Goal: Task Accomplishment & Management: Complete application form

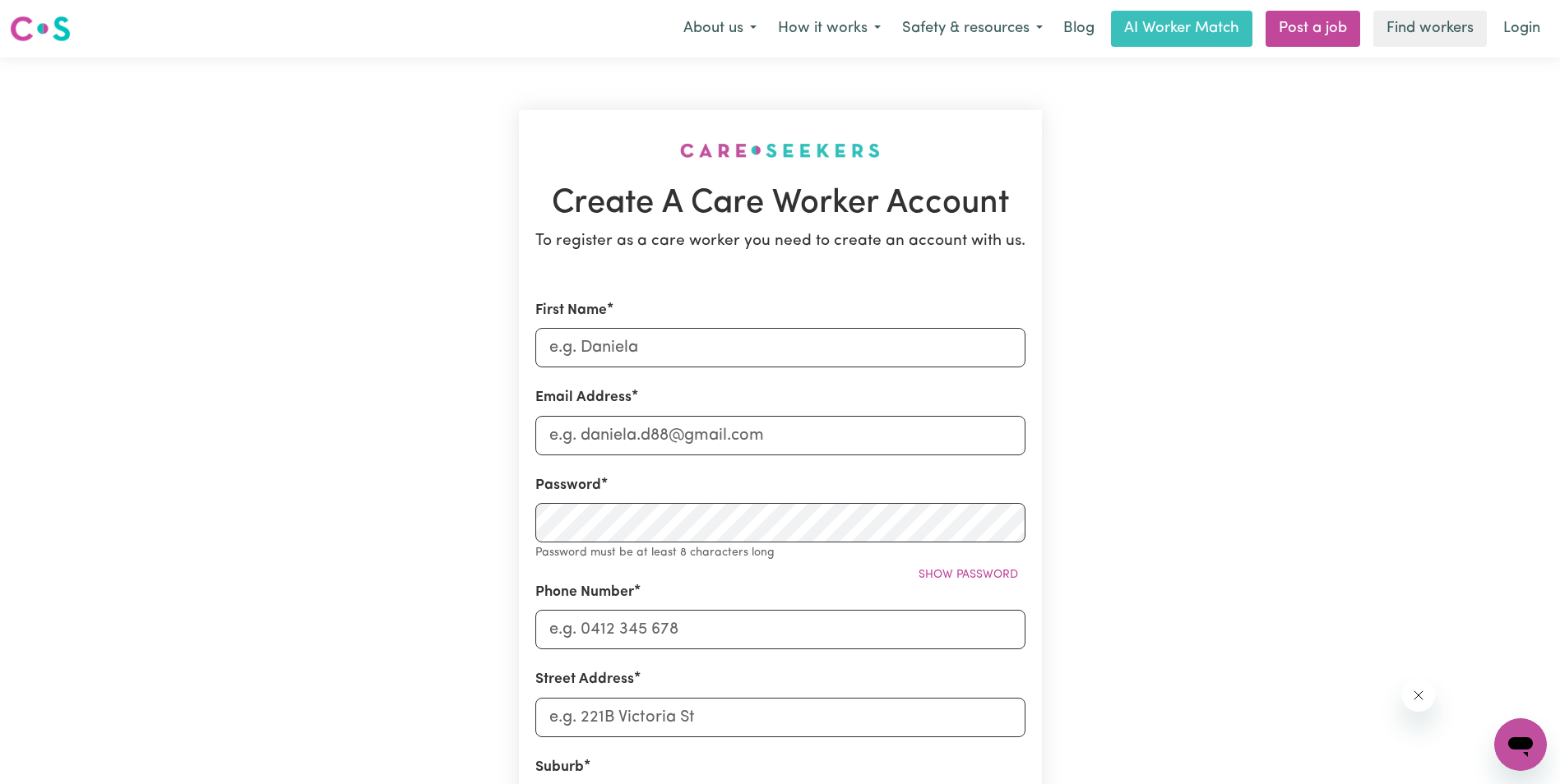
drag, startPoint x: 1078, startPoint y: 27, endPoint x: 1033, endPoint y: 98, distance: 84.1
click at [1078, 27] on link "Blog" at bounding box center [1078, 29] width 51 height 36
click at [600, 346] on input "First Name" at bounding box center [780, 348] width 490 height 40
type input "JUNWEI"
click at [620, 438] on input "Email Address" at bounding box center [780, 436] width 490 height 40
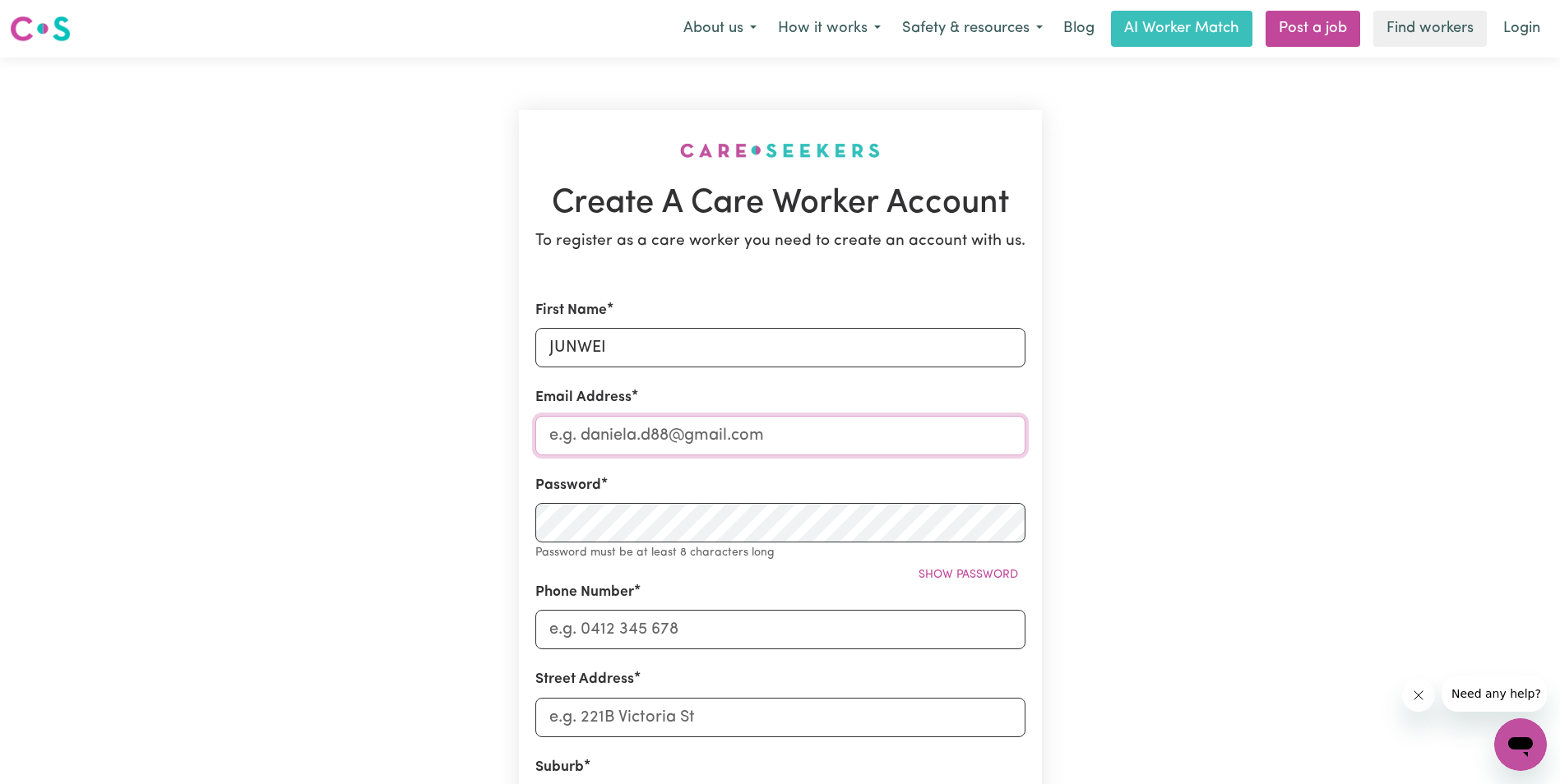
type input "llgy116@gmail.com"
type input "0414093022"
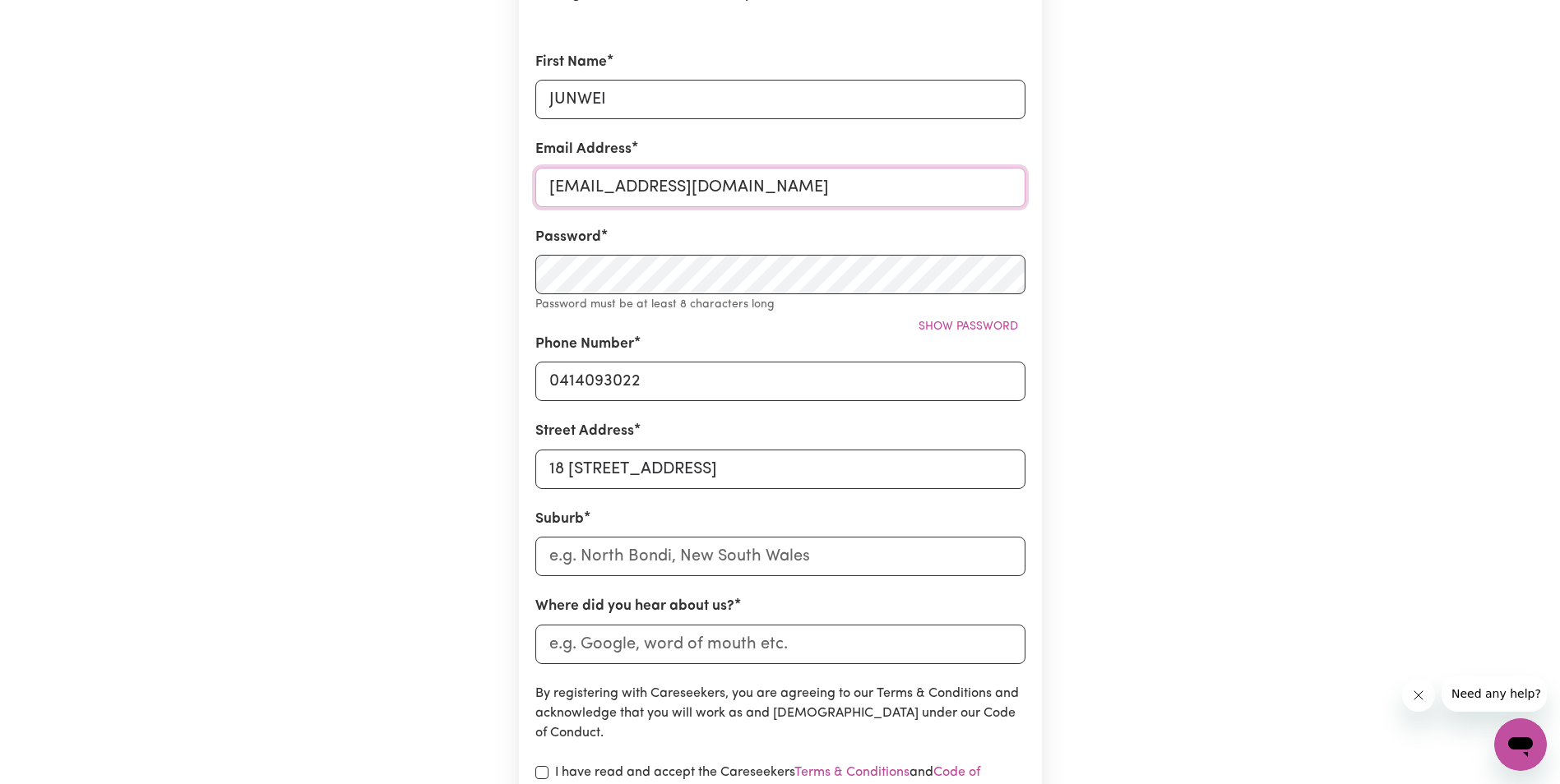
scroll to position [329, 0]
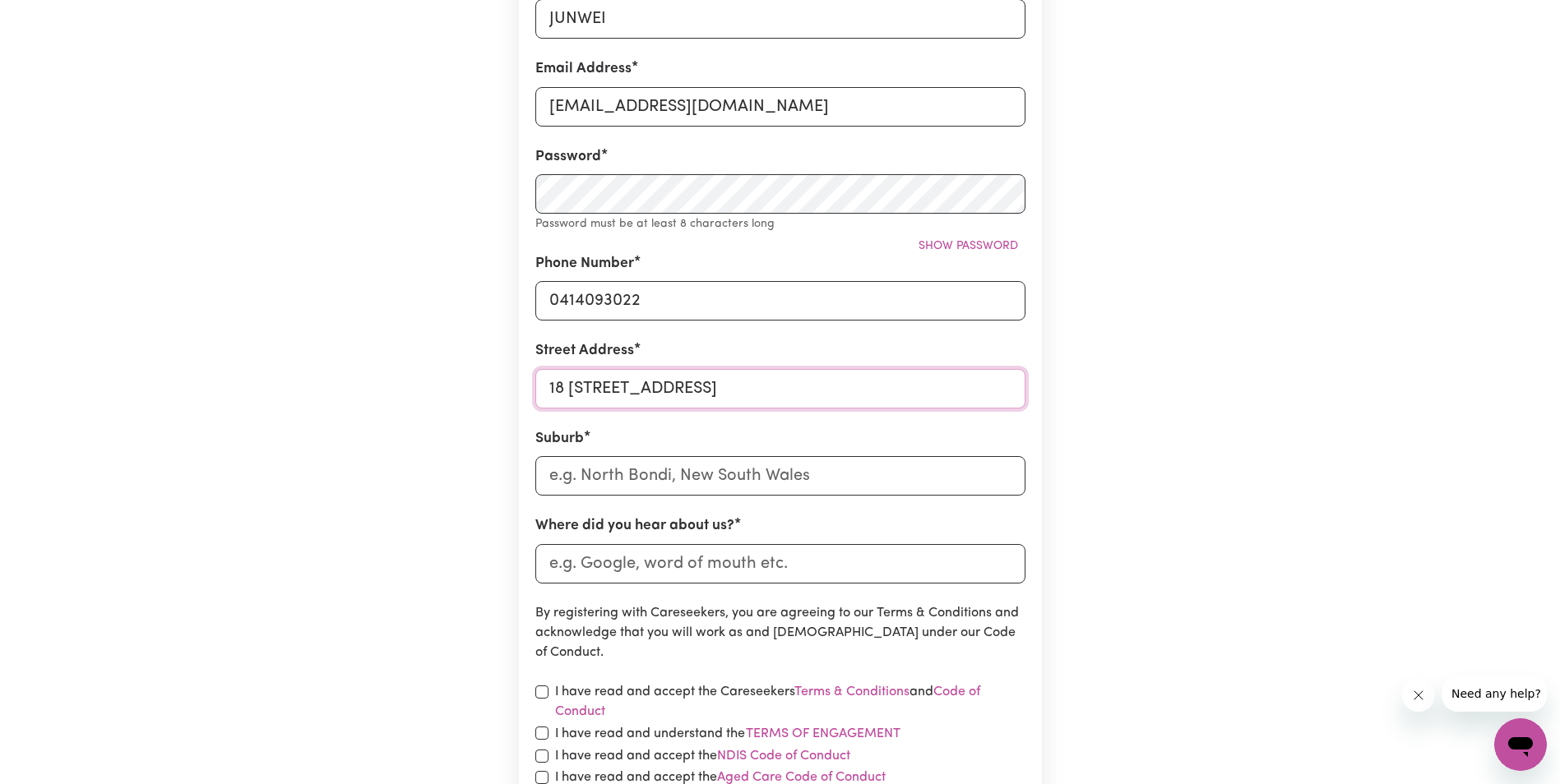
drag, startPoint x: 702, startPoint y: 387, endPoint x: 862, endPoint y: 394, distance: 160.2
click at [862, 394] on input "18 35/39 Eighth BlvdSpringvale VIC 3171" at bounding box center [780, 388] width 490 height 40
type input "18 35/39 Eighth Blvd"
click at [552, 475] on input "text" at bounding box center [780, 475] width 490 height 40
paste input "Springvale VIC 3171"
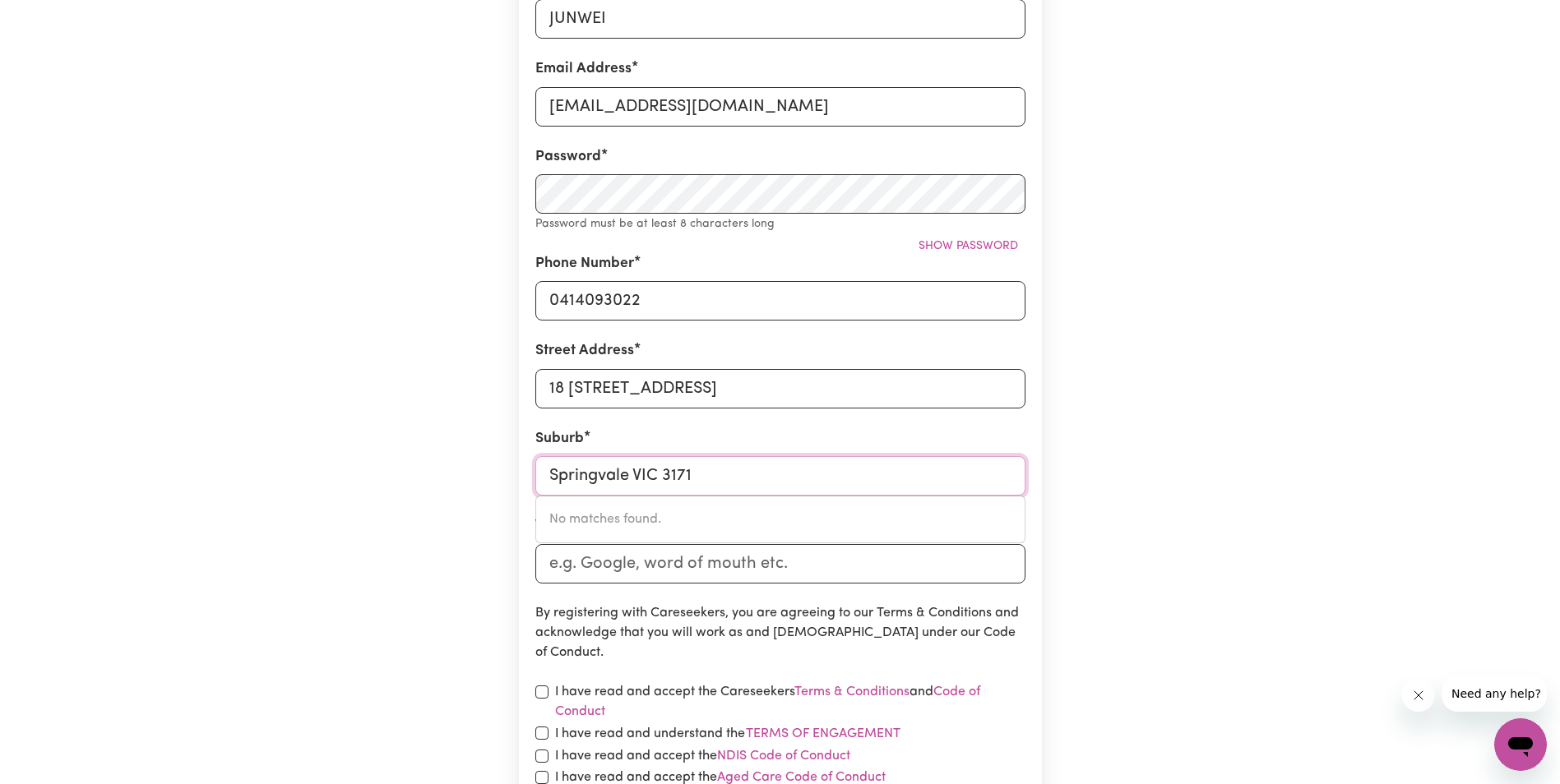
drag, startPoint x: 705, startPoint y: 475, endPoint x: 635, endPoint y: 475, distance: 70.0
click at [635, 475] on input "Springvale VIC 3171" at bounding box center [780, 475] width 490 height 40
type input "Springvale"
type input "Springvale SOUTH, Victoria, 3172"
click at [702, 528] on link "SPRINGVALE SOUTH, Victoria, 3172" at bounding box center [780, 519] width 488 height 33
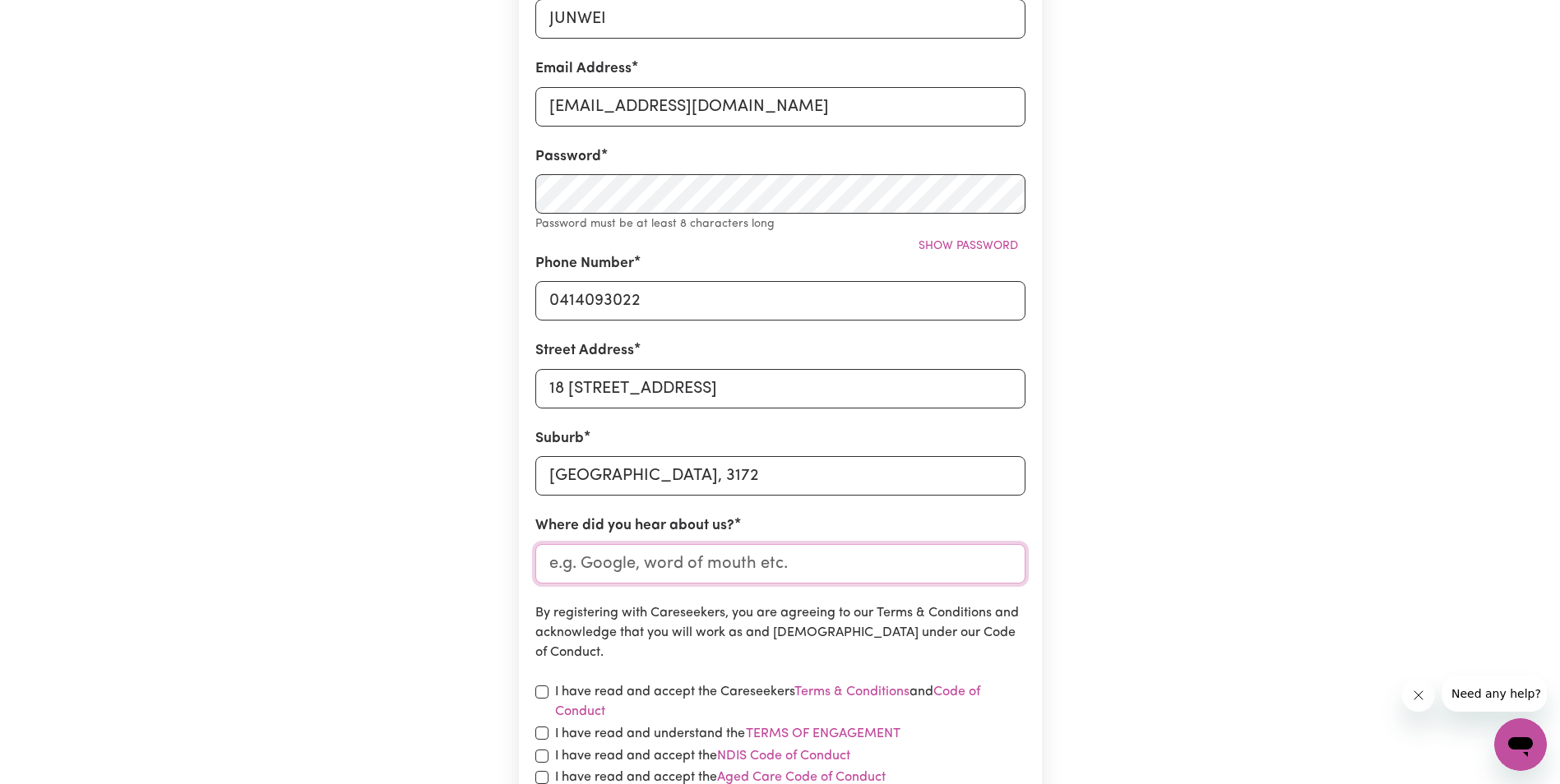
click at [633, 560] on input "Where did you hear about us?" at bounding box center [780, 564] width 490 height 40
drag, startPoint x: 582, startPoint y: 565, endPoint x: 626, endPoint y: 563, distance: 44.0
click at [626, 563] on input "Where did you hear about us?" at bounding box center [780, 564] width 490 height 40
type input "g"
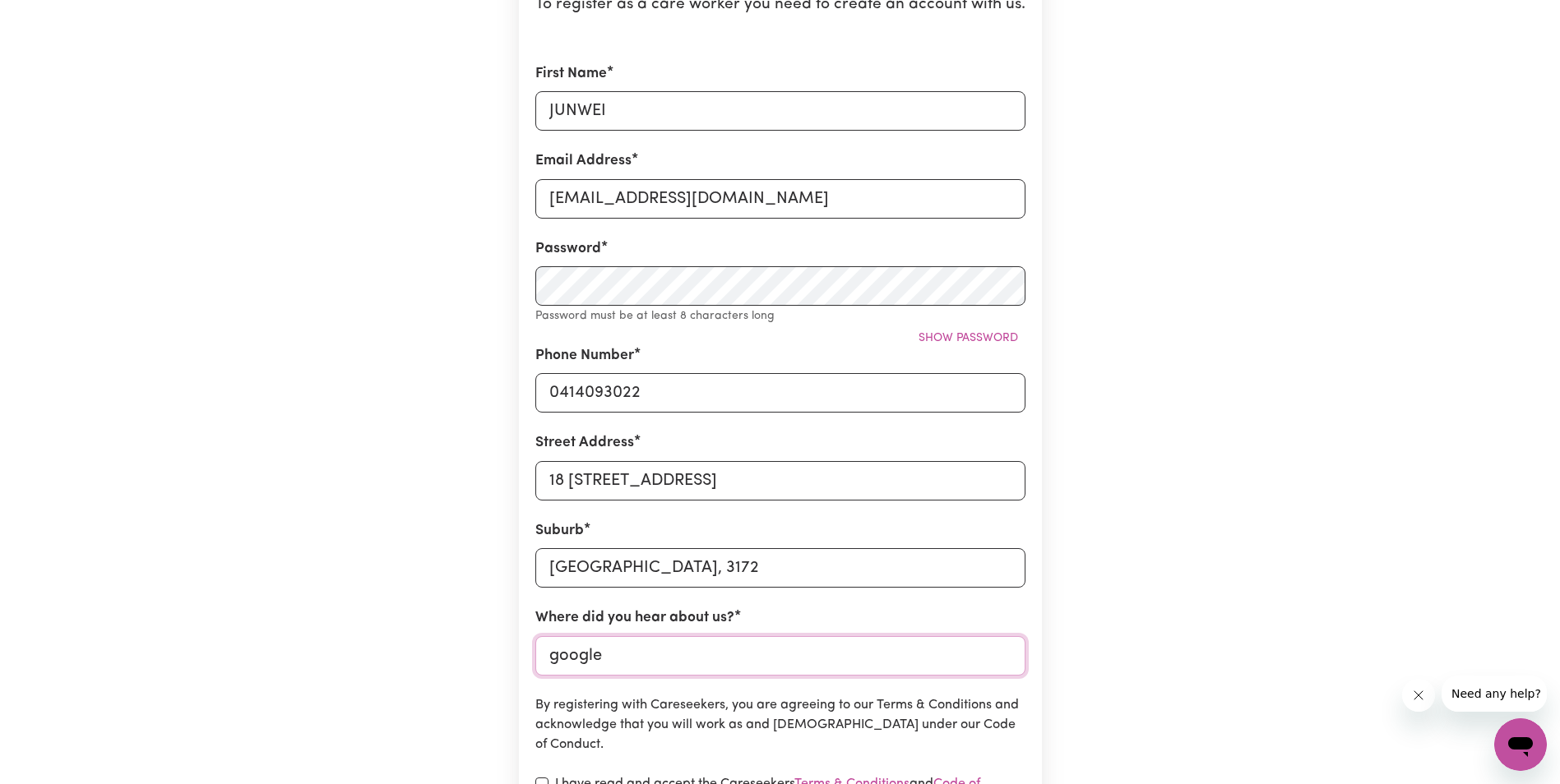
scroll to position [164, 0]
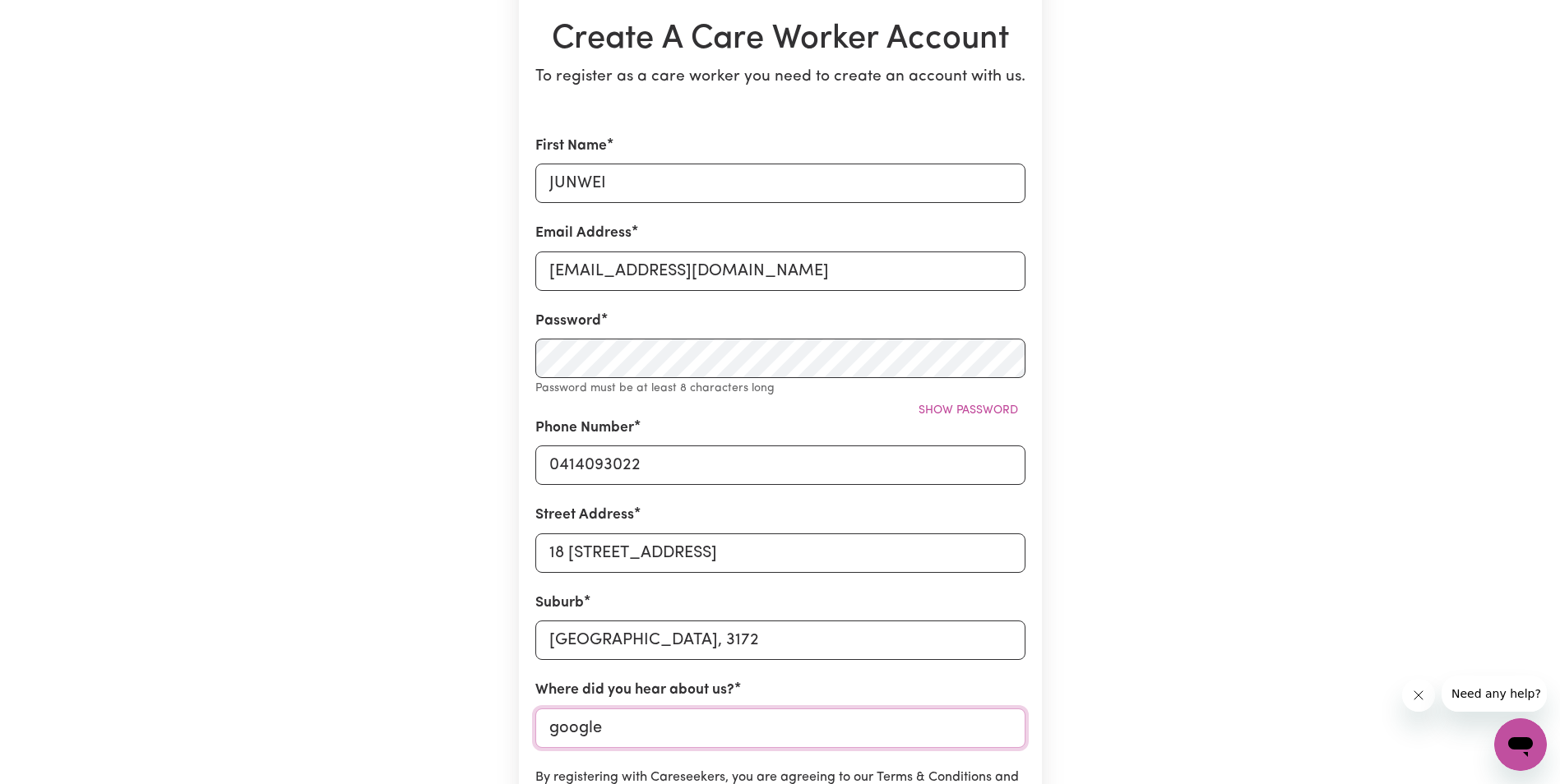
type input "google"
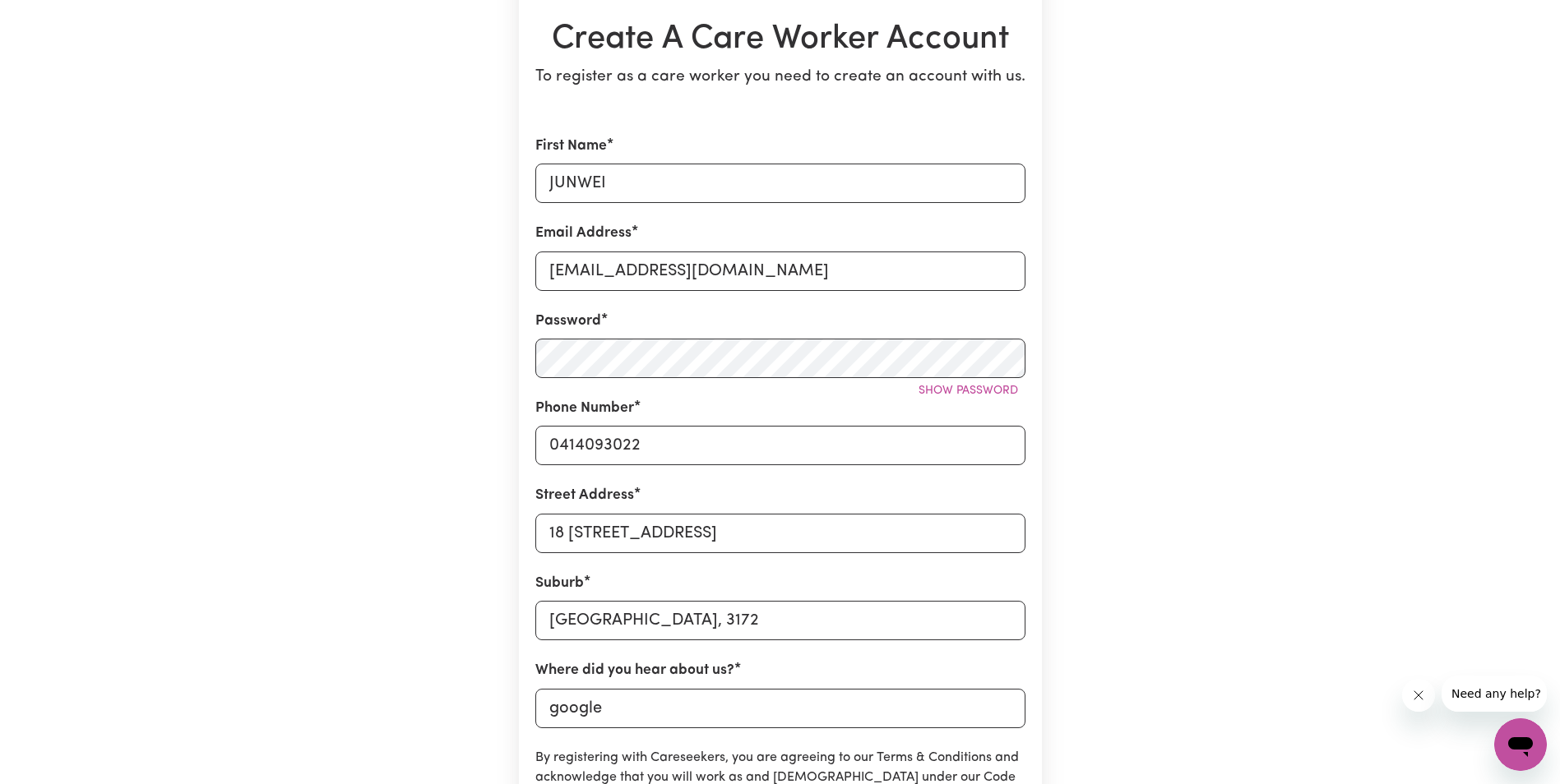
click at [1148, 598] on div "Create A Care Worker Account To register as a care worker you need to create an…" at bounding box center [780, 483] width 1085 height 1181
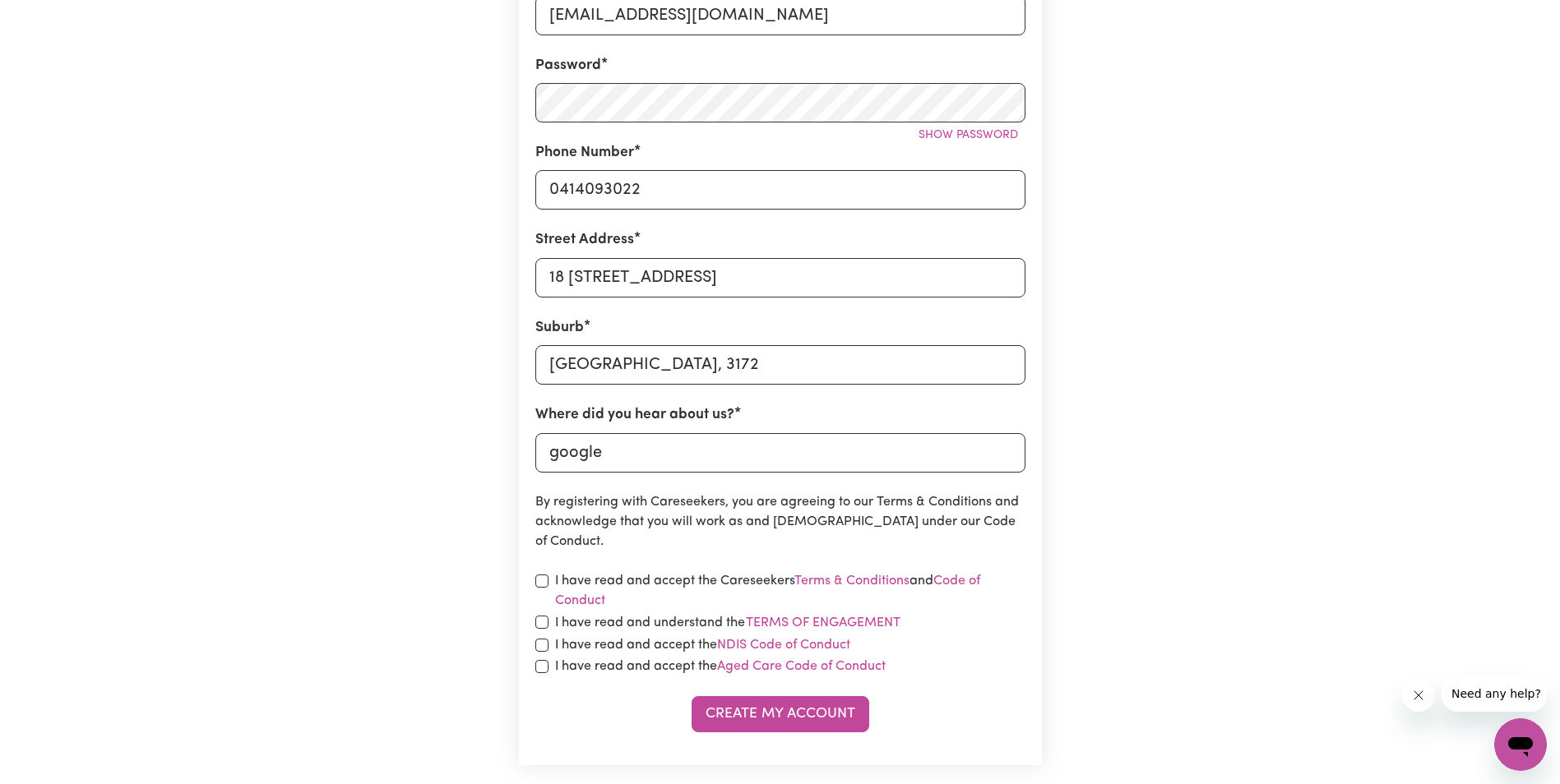
scroll to position [493, 0]
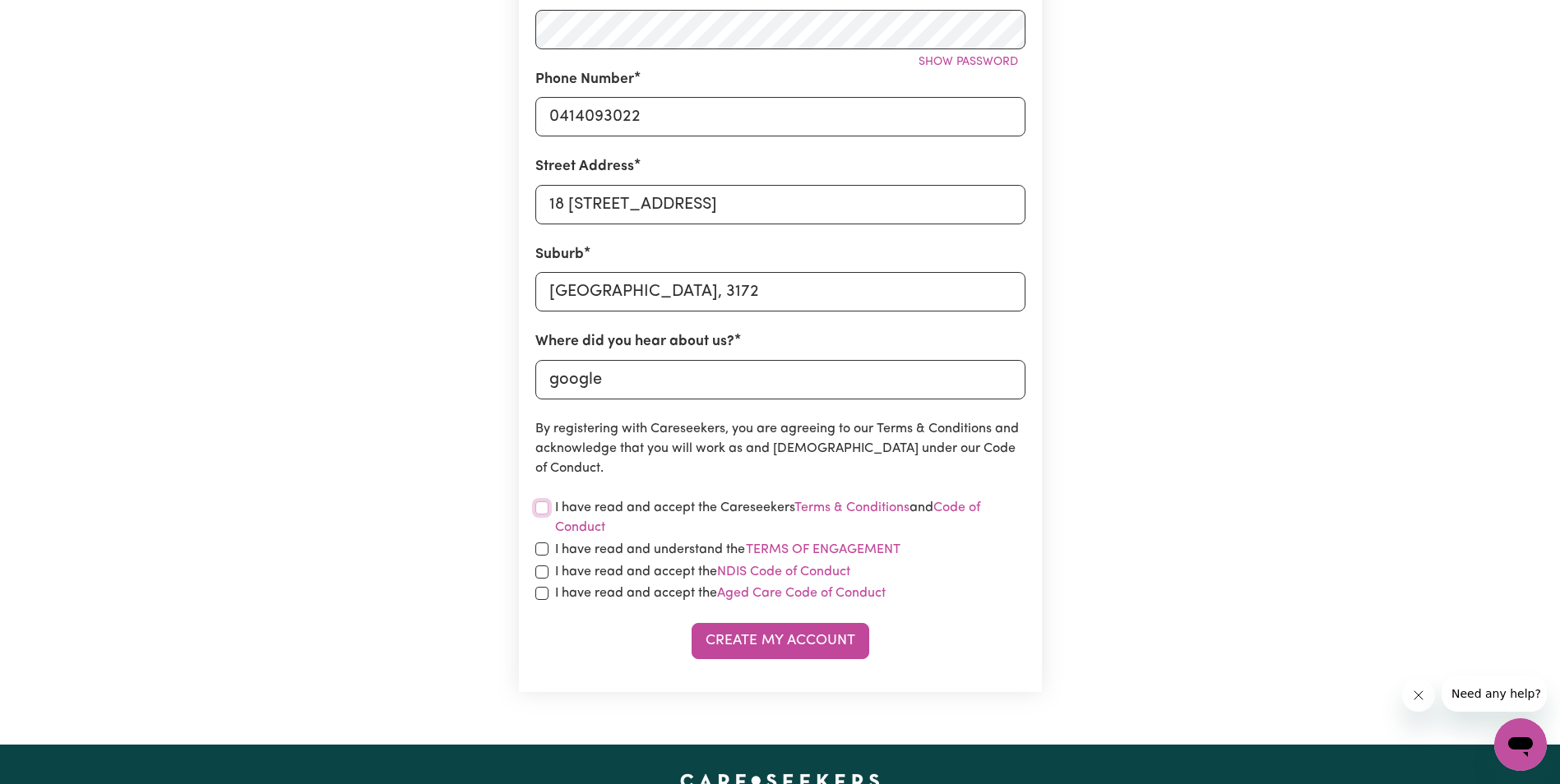
click at [542, 507] on input "checkbox" at bounding box center [542, 509] width 14 height 14
checkbox input "true"
click at [540, 549] on input "checkbox" at bounding box center [542, 549] width 14 height 14
checkbox input "true"
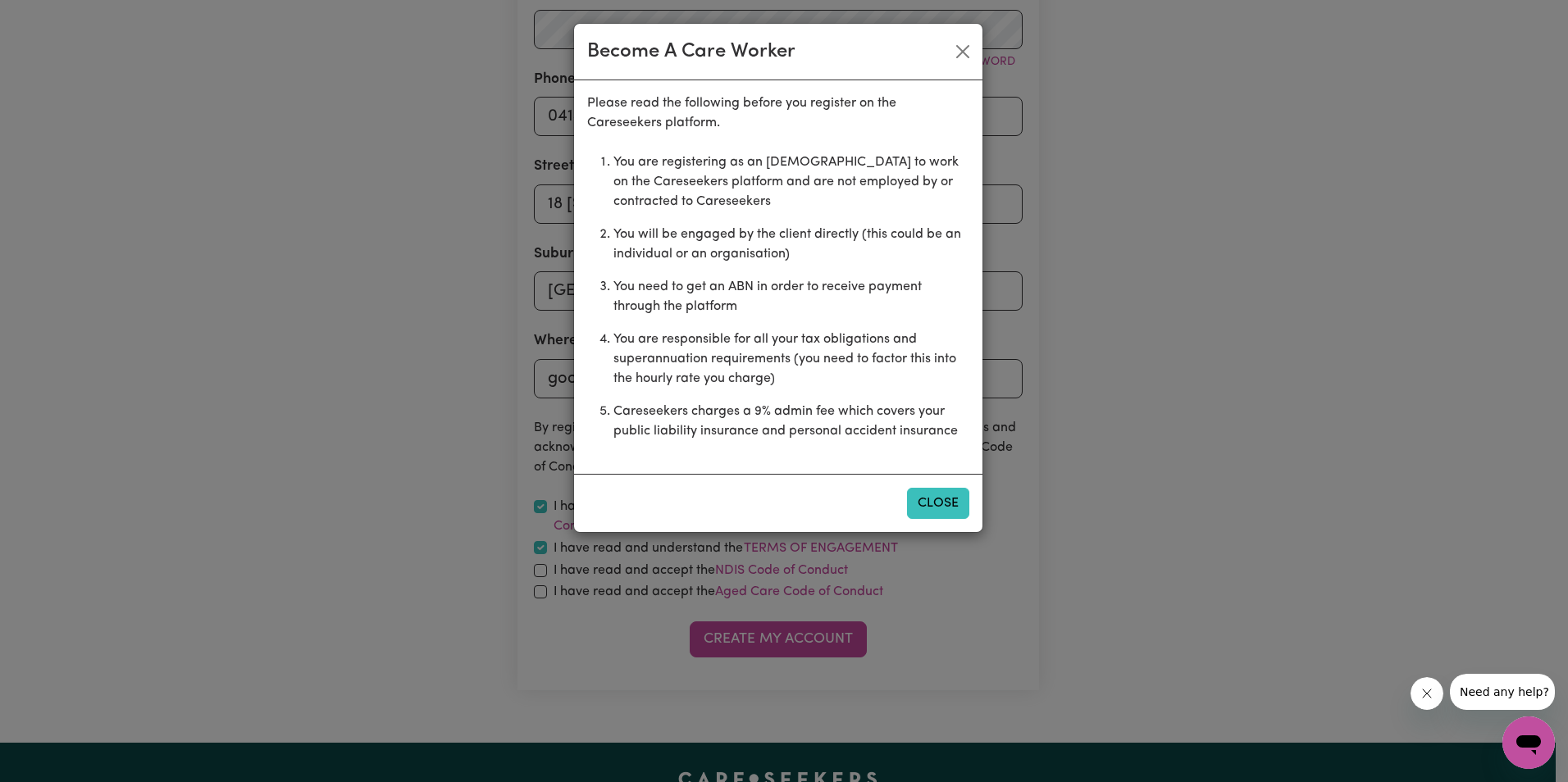
click at [936, 504] on button "Close" at bounding box center [939, 503] width 63 height 31
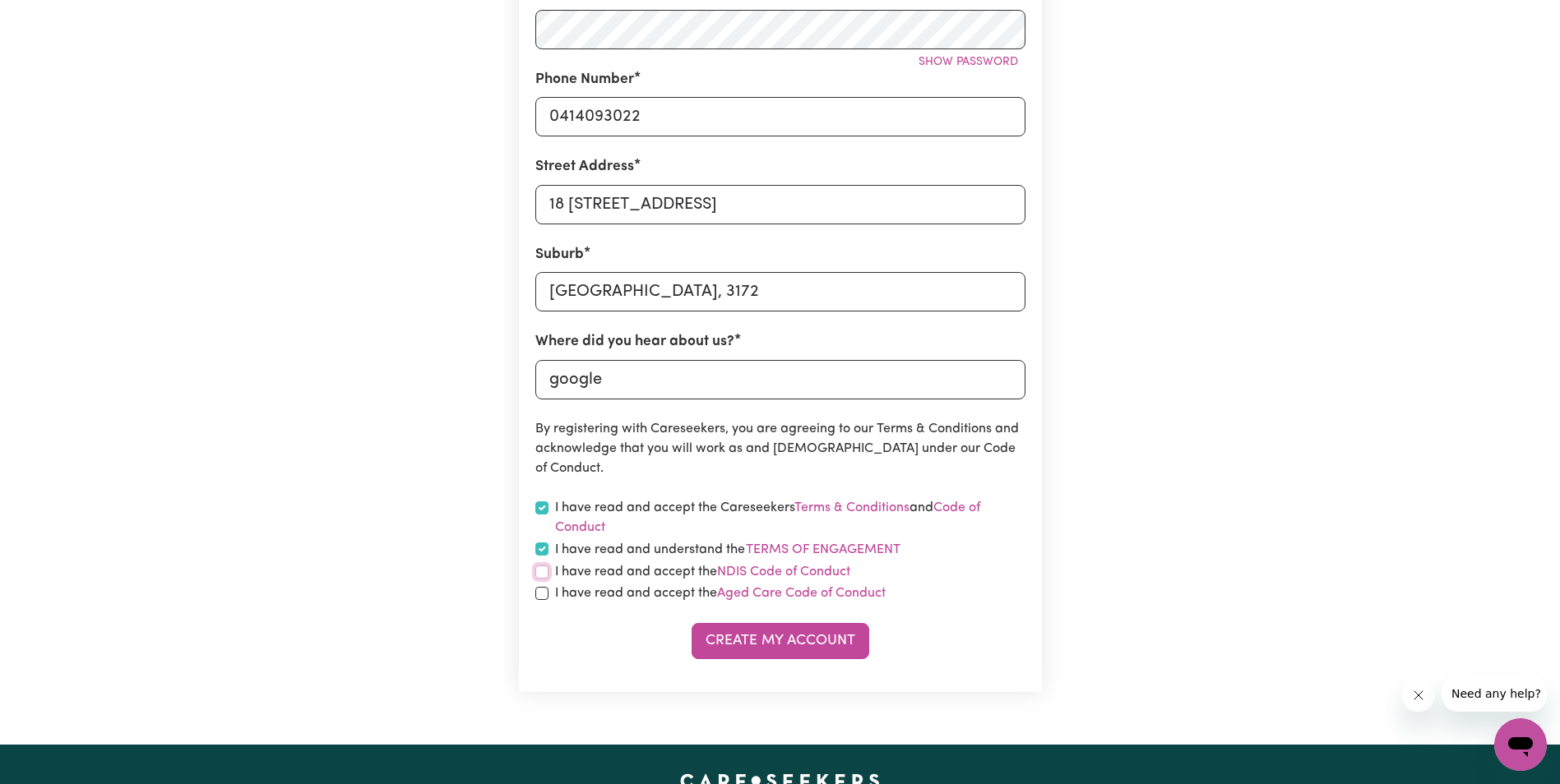
click at [539, 573] on input "checkbox" at bounding box center [542, 572] width 14 height 14
checkbox input "true"
click at [539, 593] on input "checkbox" at bounding box center [542, 593] width 14 height 14
checkbox input "true"
click at [763, 634] on button "Create My Account" at bounding box center [780, 641] width 177 height 36
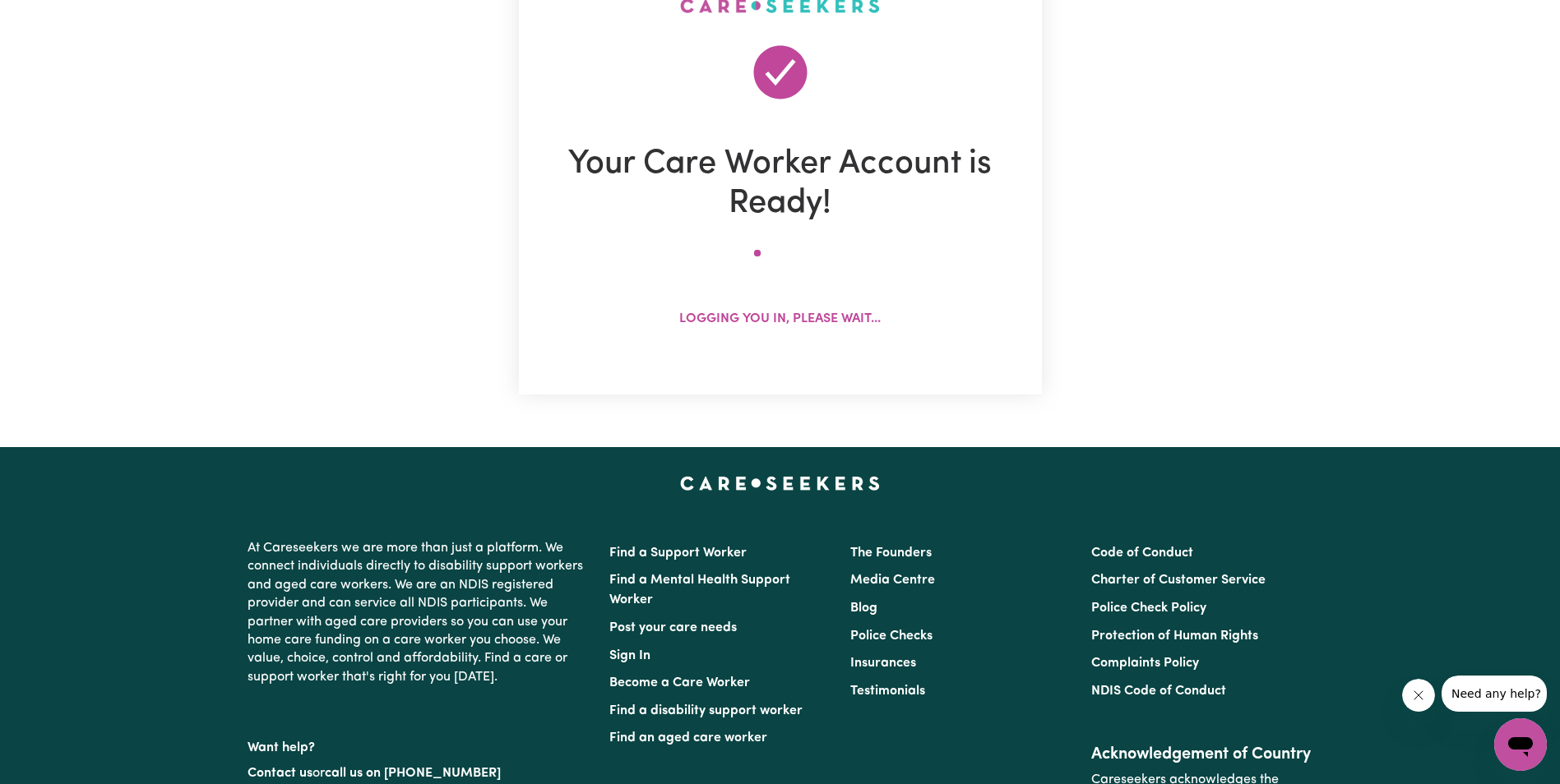
scroll to position [0, 0]
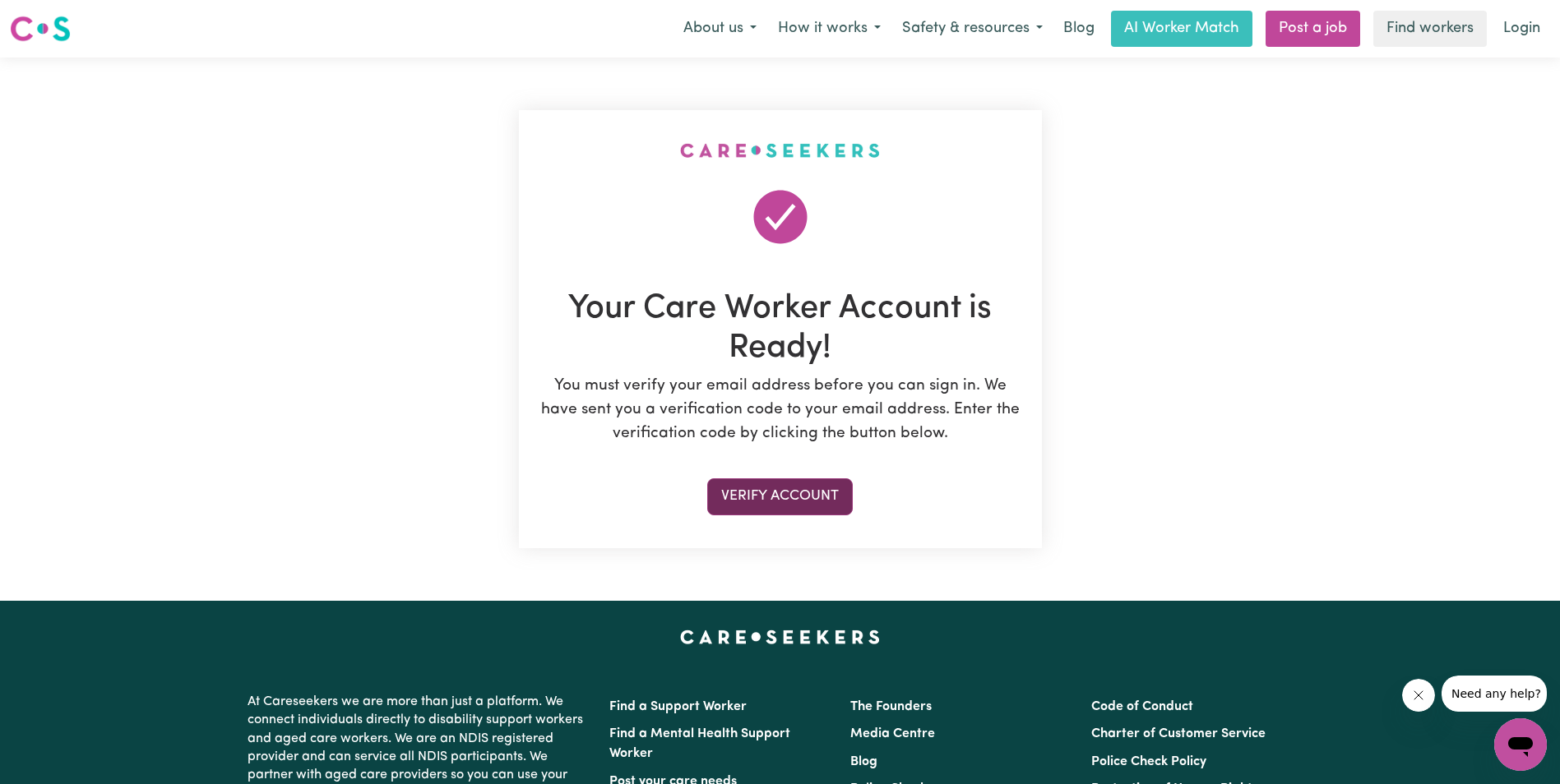
click at [800, 492] on button "Verify Account" at bounding box center [780, 496] width 146 height 36
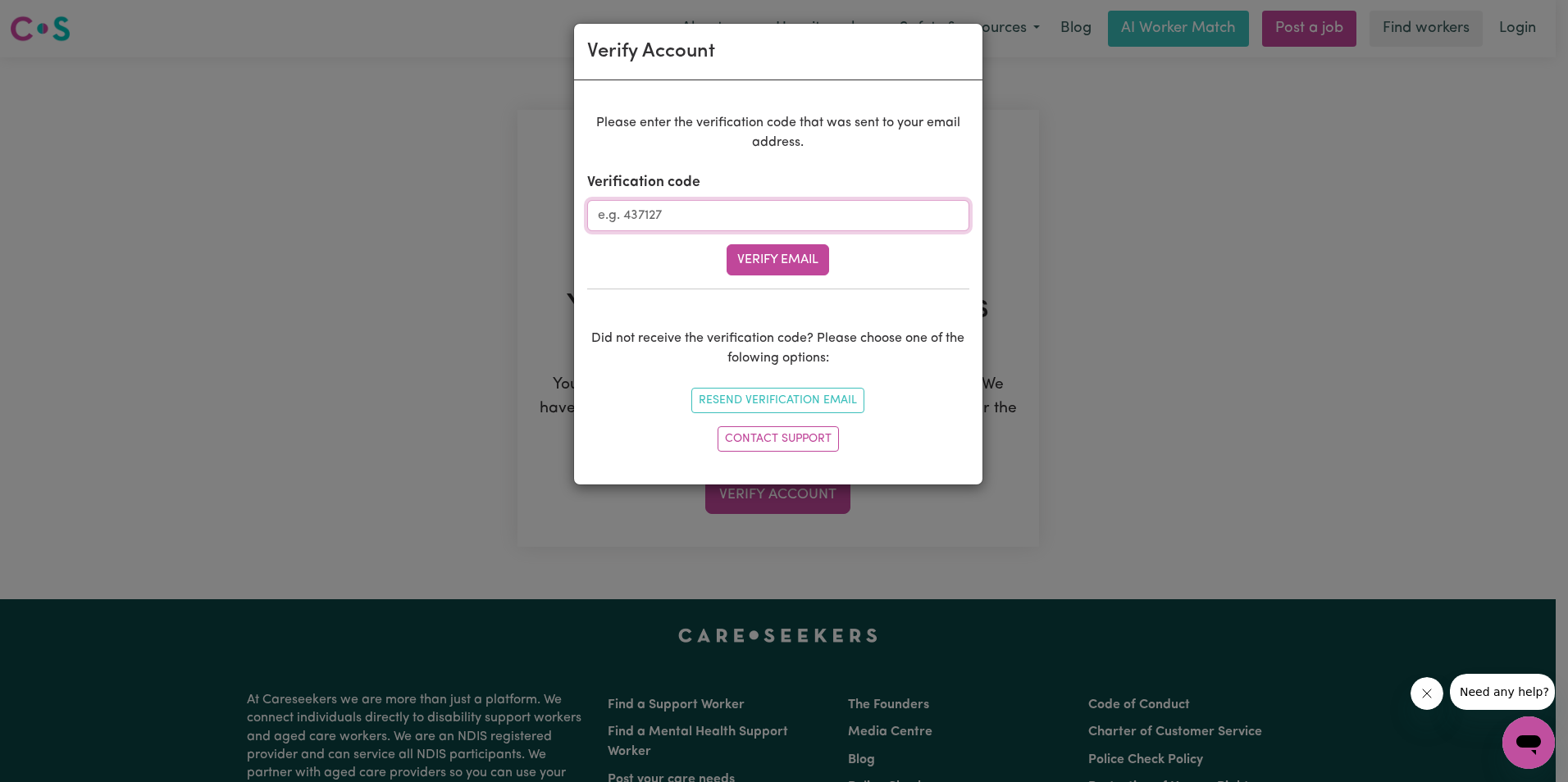
click at [639, 211] on input "Verification code" at bounding box center [778, 216] width 382 height 31
paste input "486268"
type input "486268"
click at [763, 260] on button "Verify Email" at bounding box center [777, 260] width 102 height 31
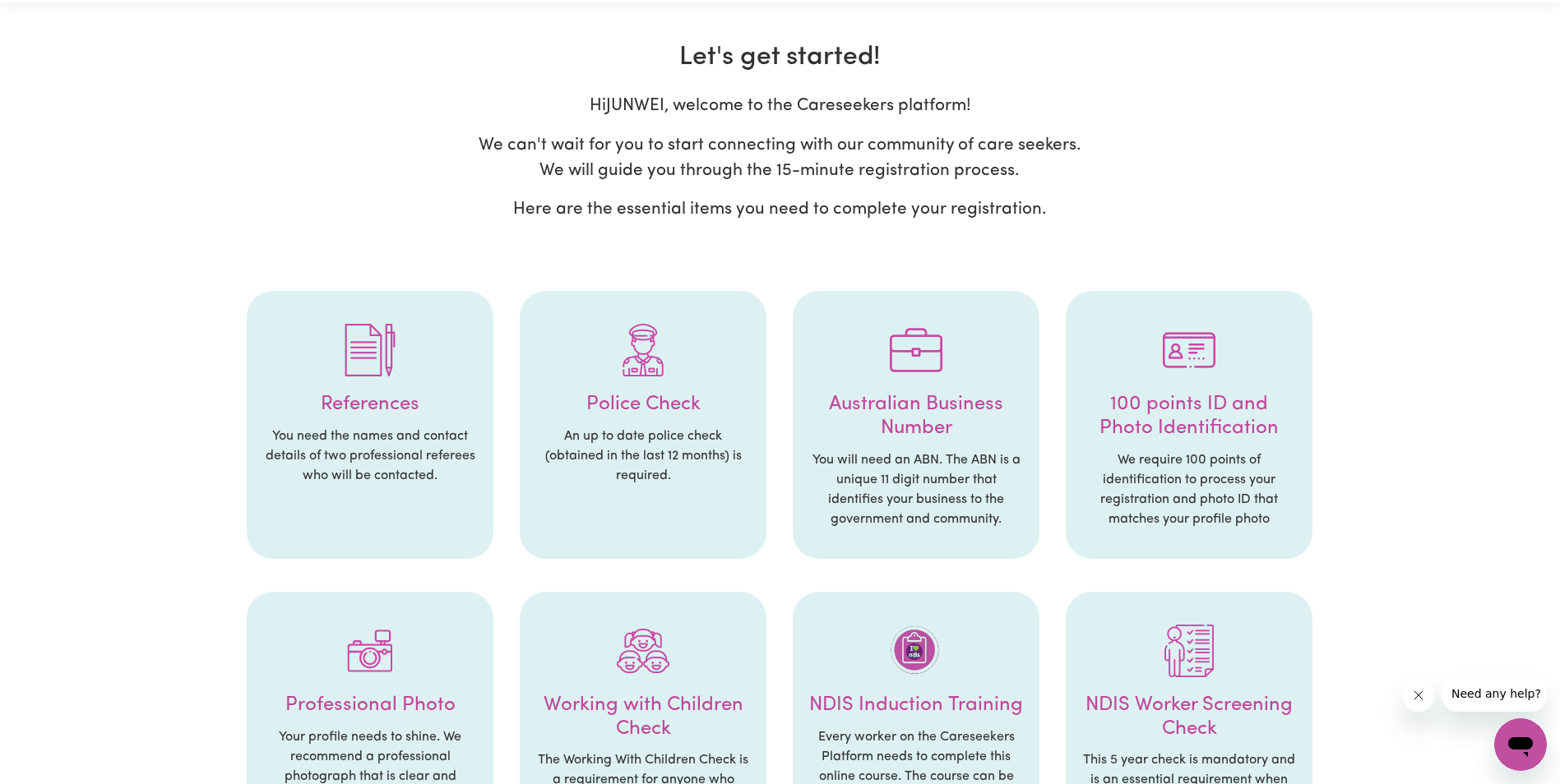
scroll to position [82, 0]
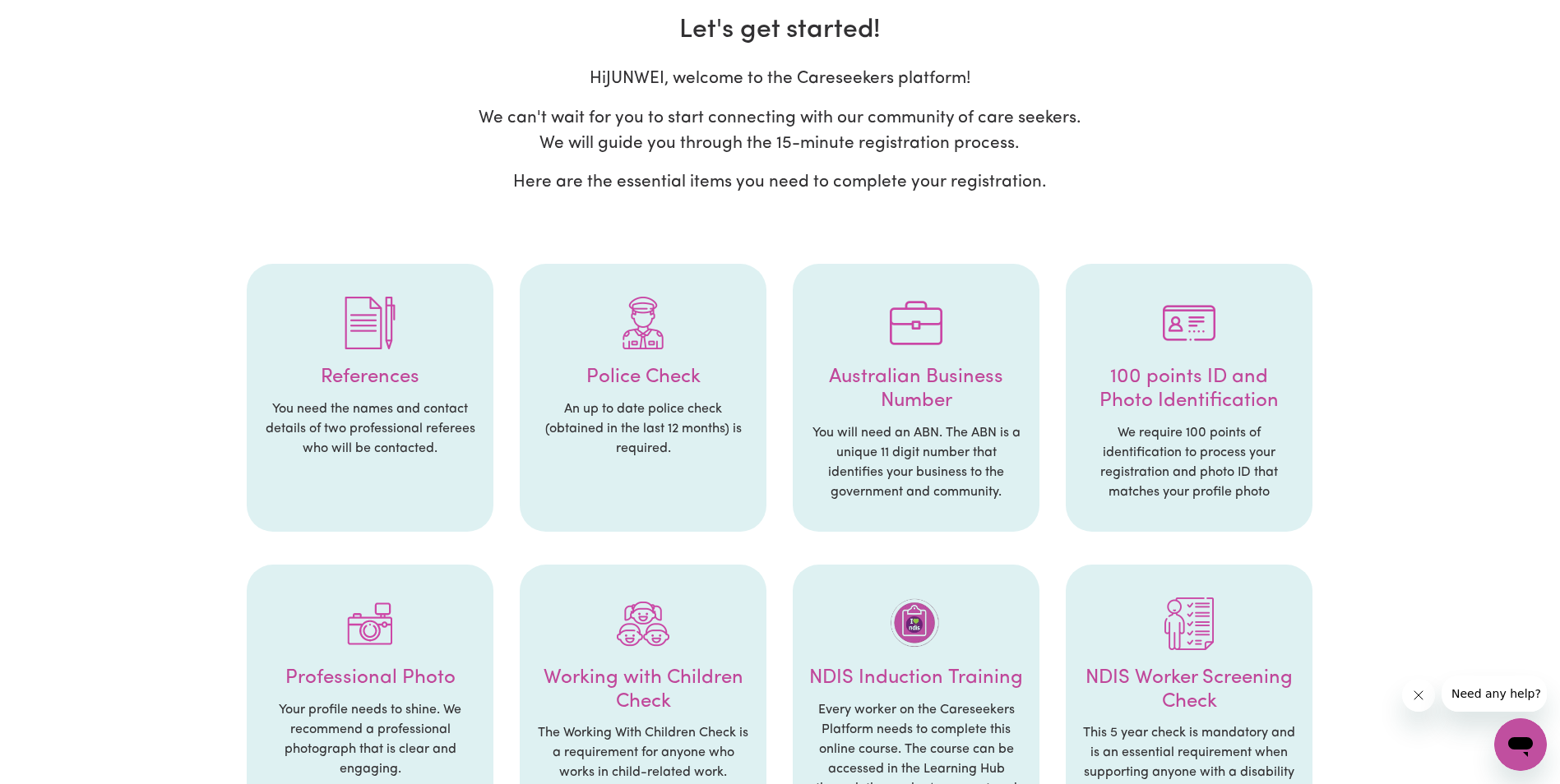
click at [357, 354] on div at bounding box center [370, 323] width 214 height 86
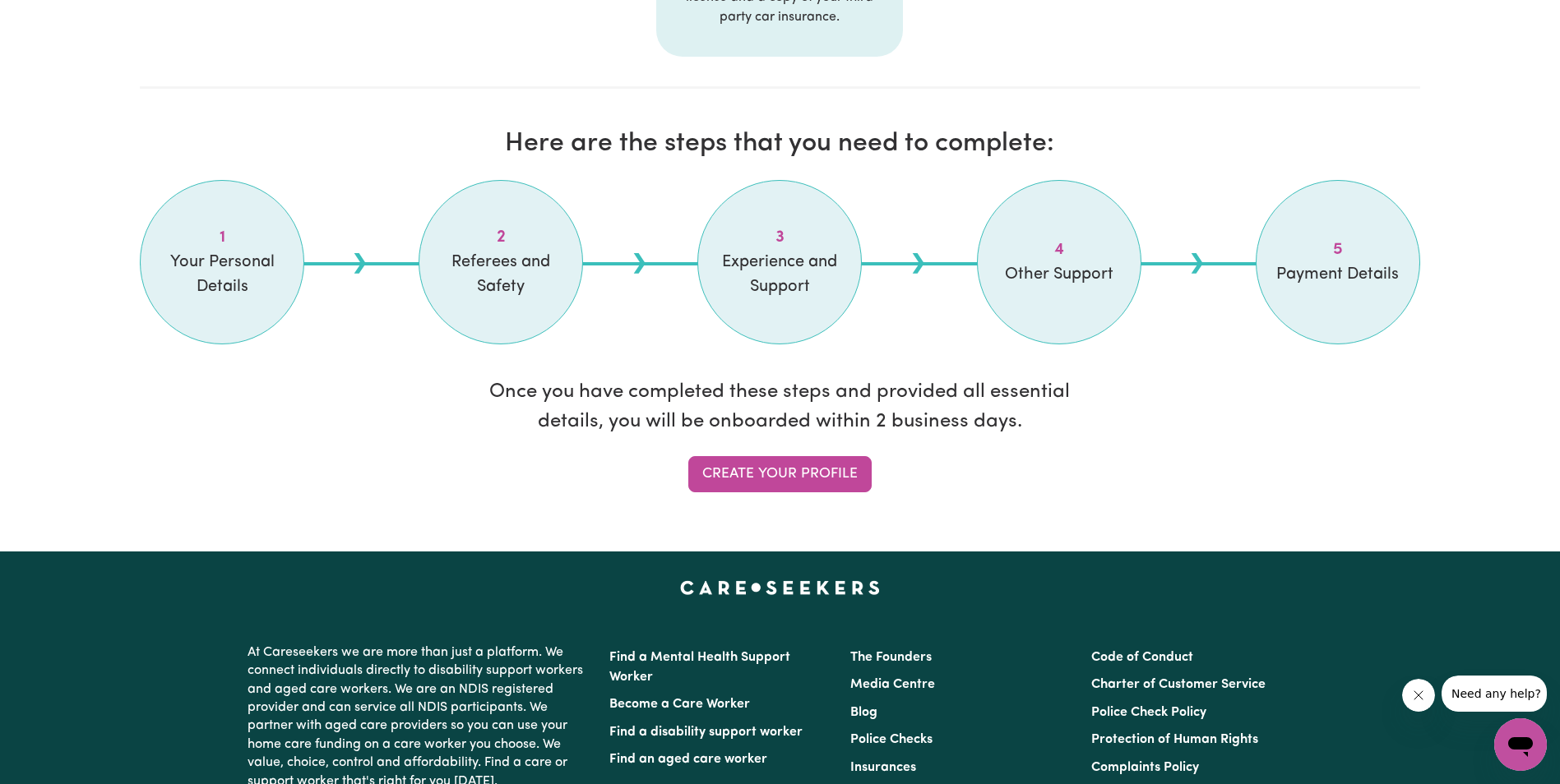
scroll to position [1398, 0]
